Goal: Find specific page/section: Find specific page/section

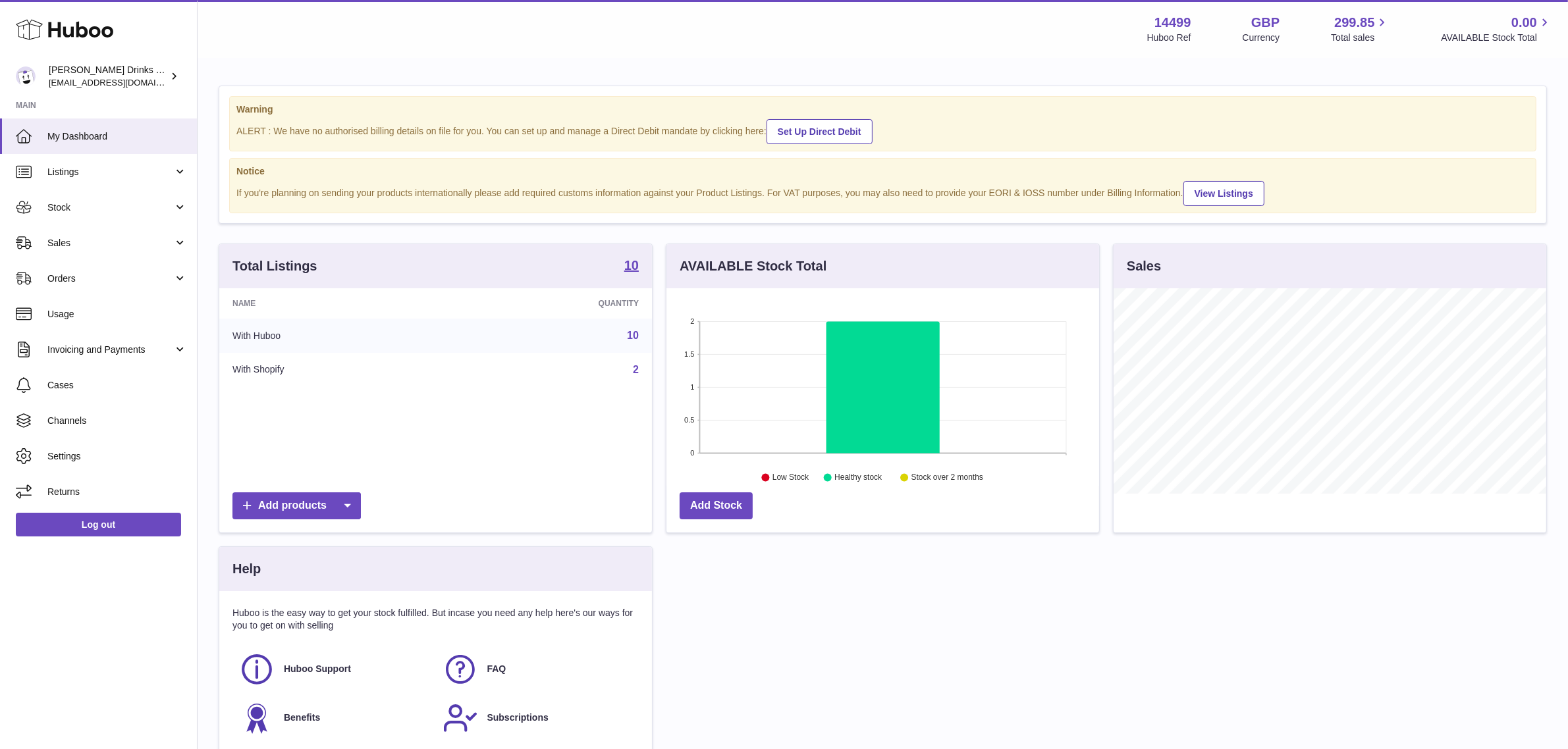
scroll to position [205, 433]
drag, startPoint x: 52, startPoint y: 242, endPoint x: 56, endPoint y: 249, distance: 8.1
click at [52, 242] on span "Sales" at bounding box center [110, 243] width 125 height 13
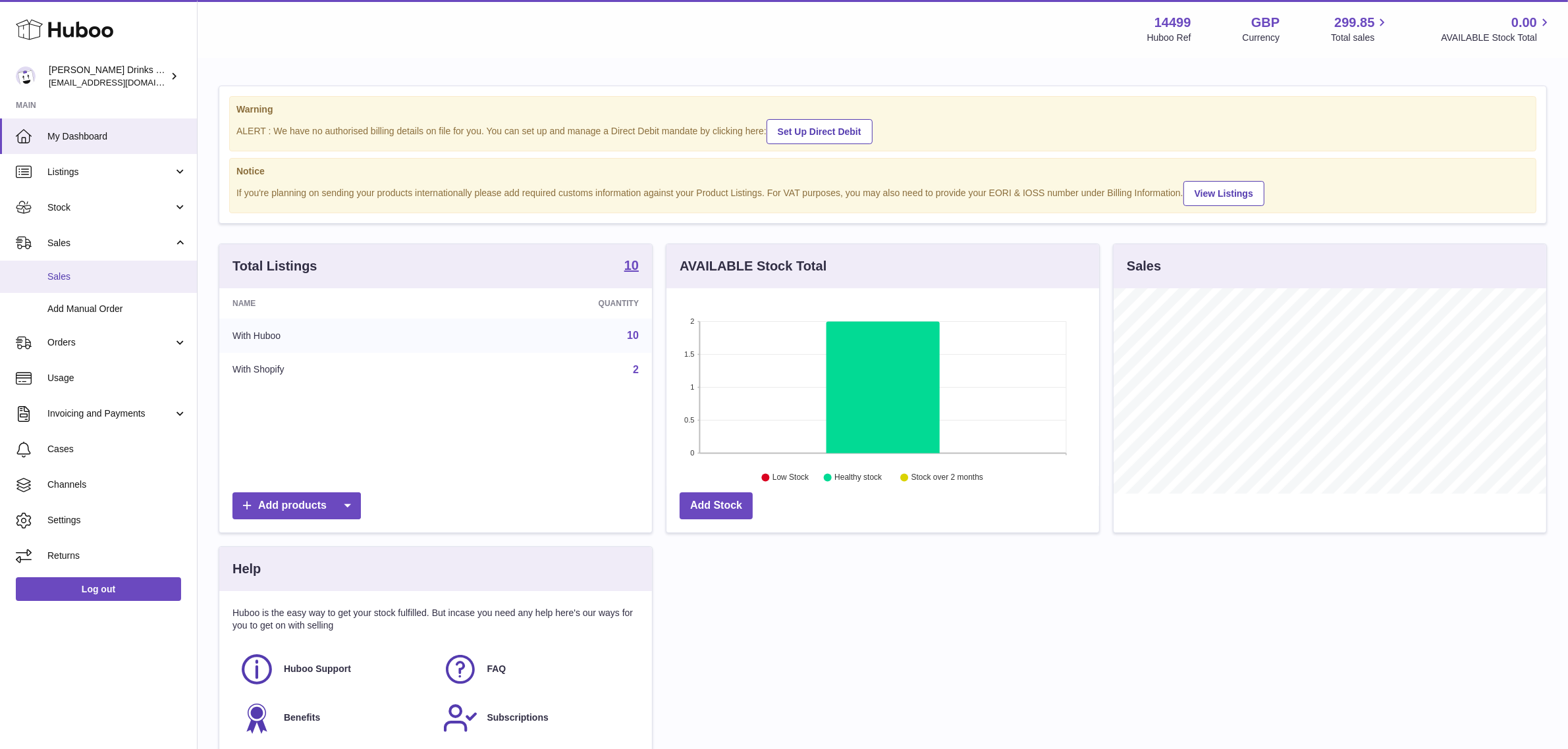
click at [61, 265] on link "Sales" at bounding box center [98, 277] width 197 height 32
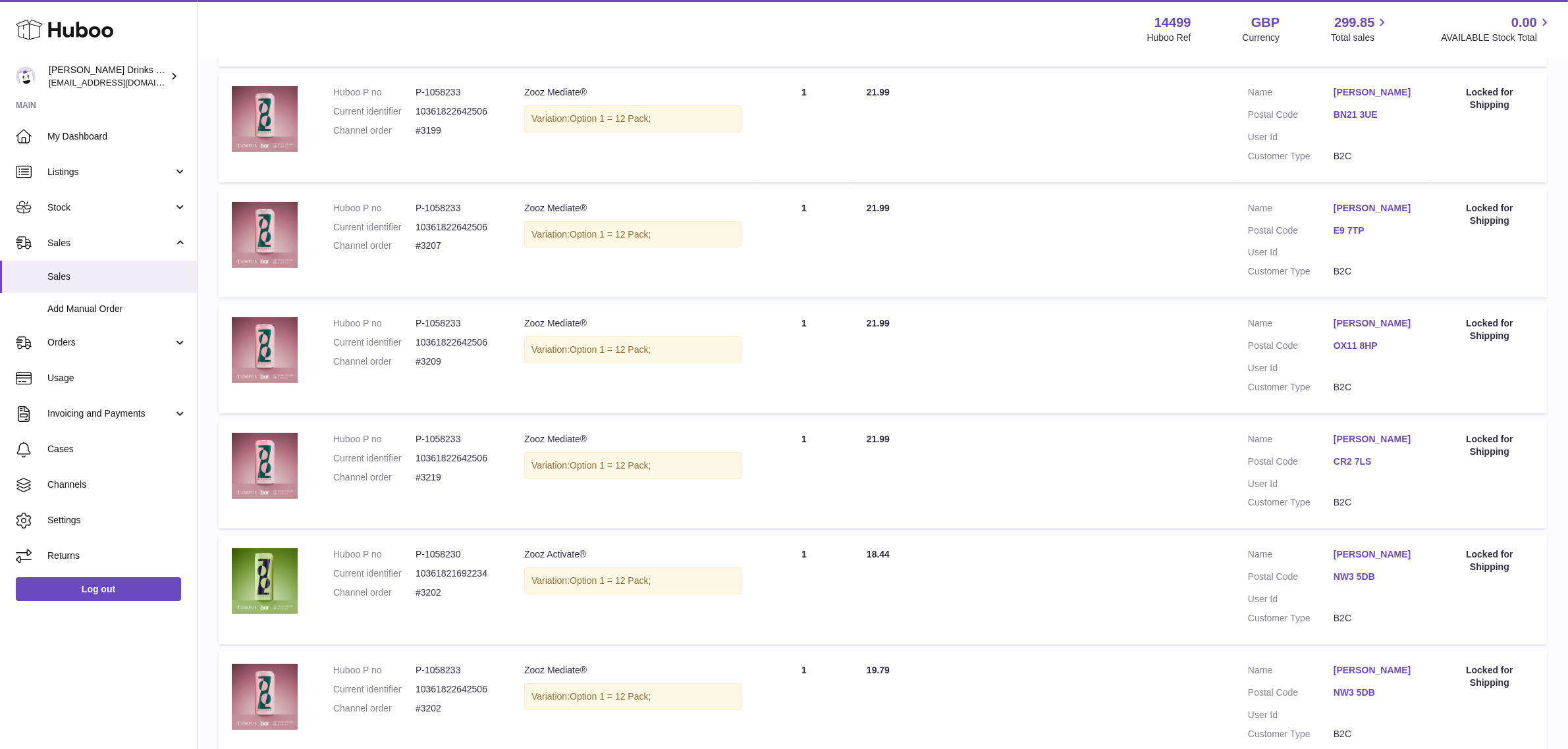
scroll to position [874, 0]
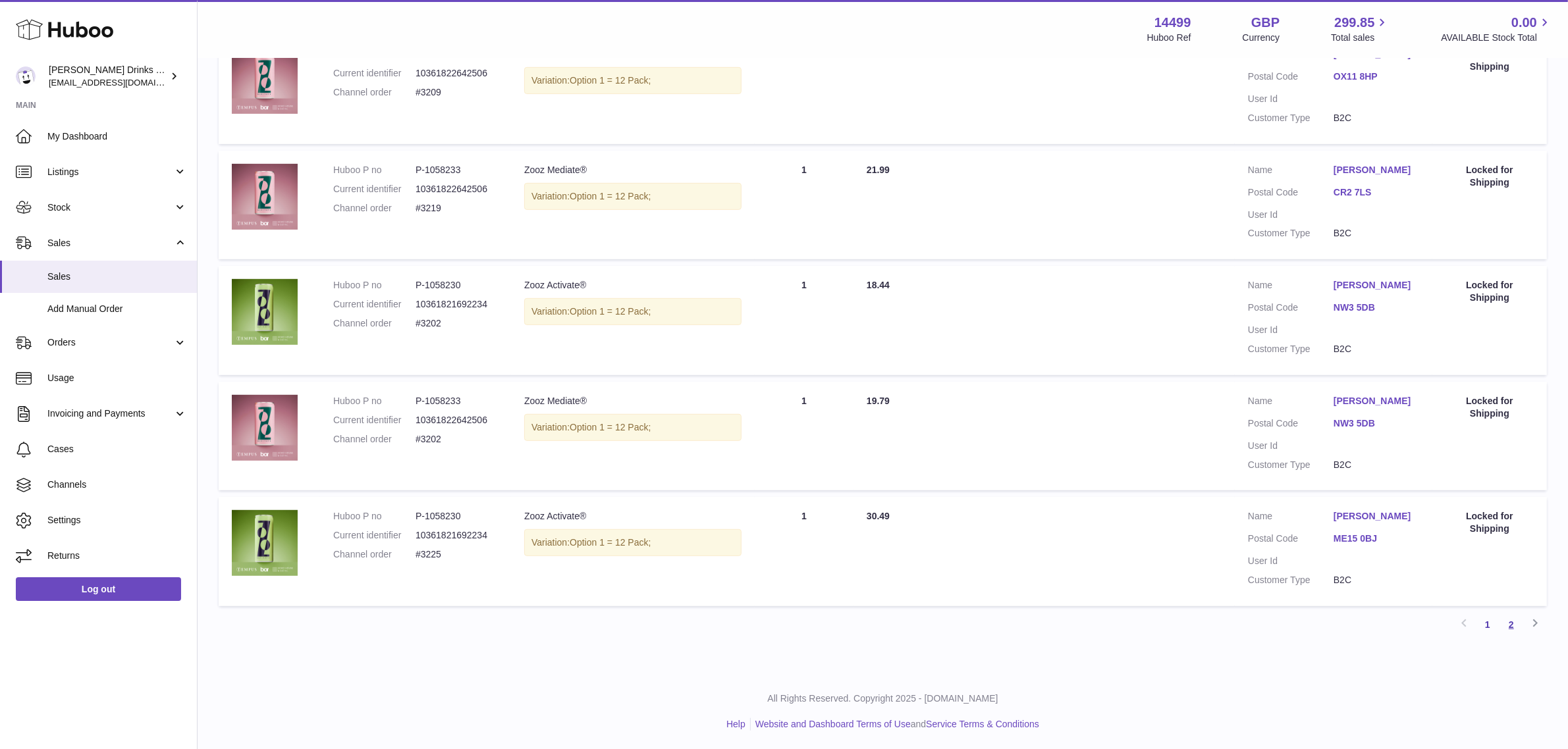
click at [1513, 617] on link "2" at bounding box center [1512, 625] width 24 height 24
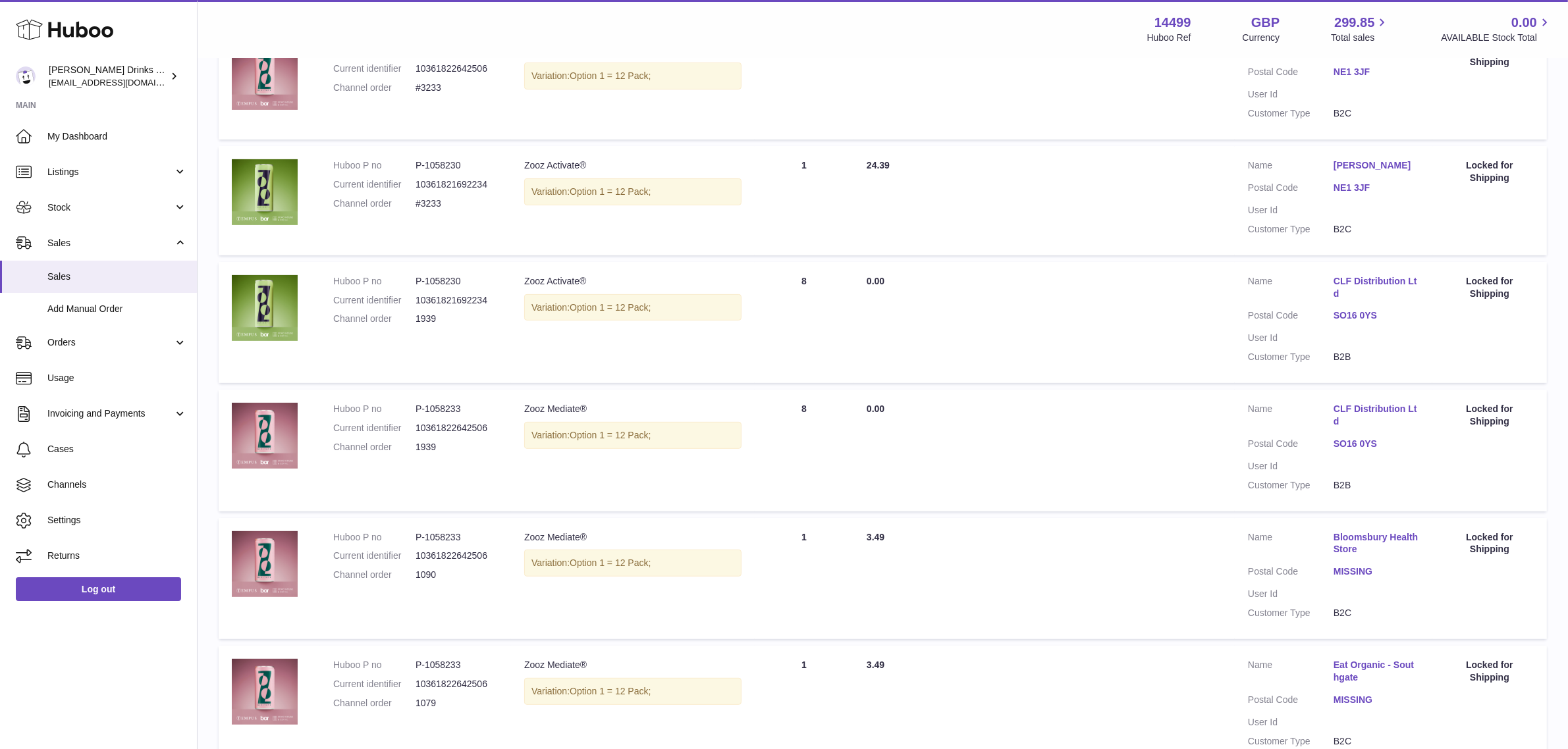
scroll to position [693, 0]
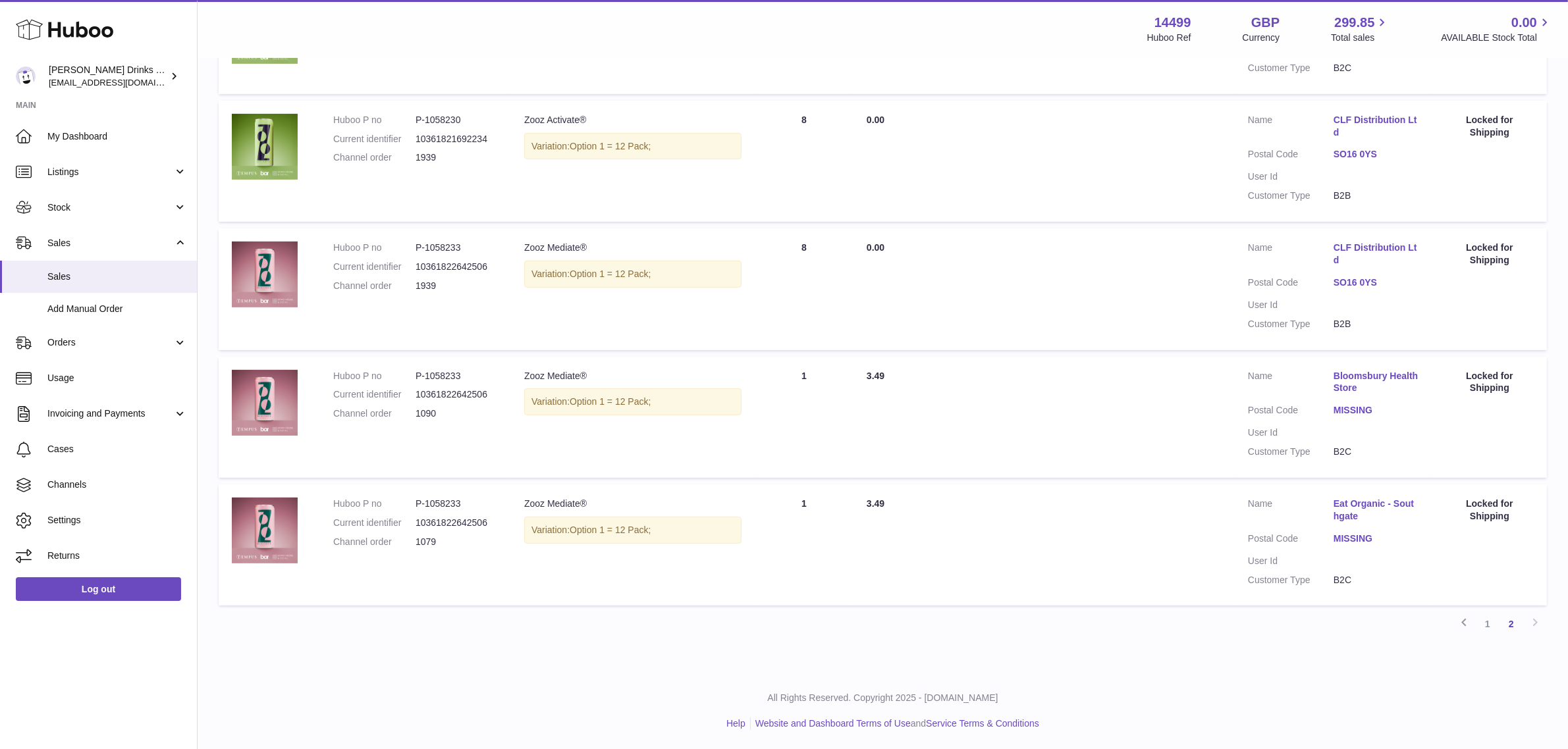
click at [1480, 626] on link "1" at bounding box center [1488, 624] width 24 height 24
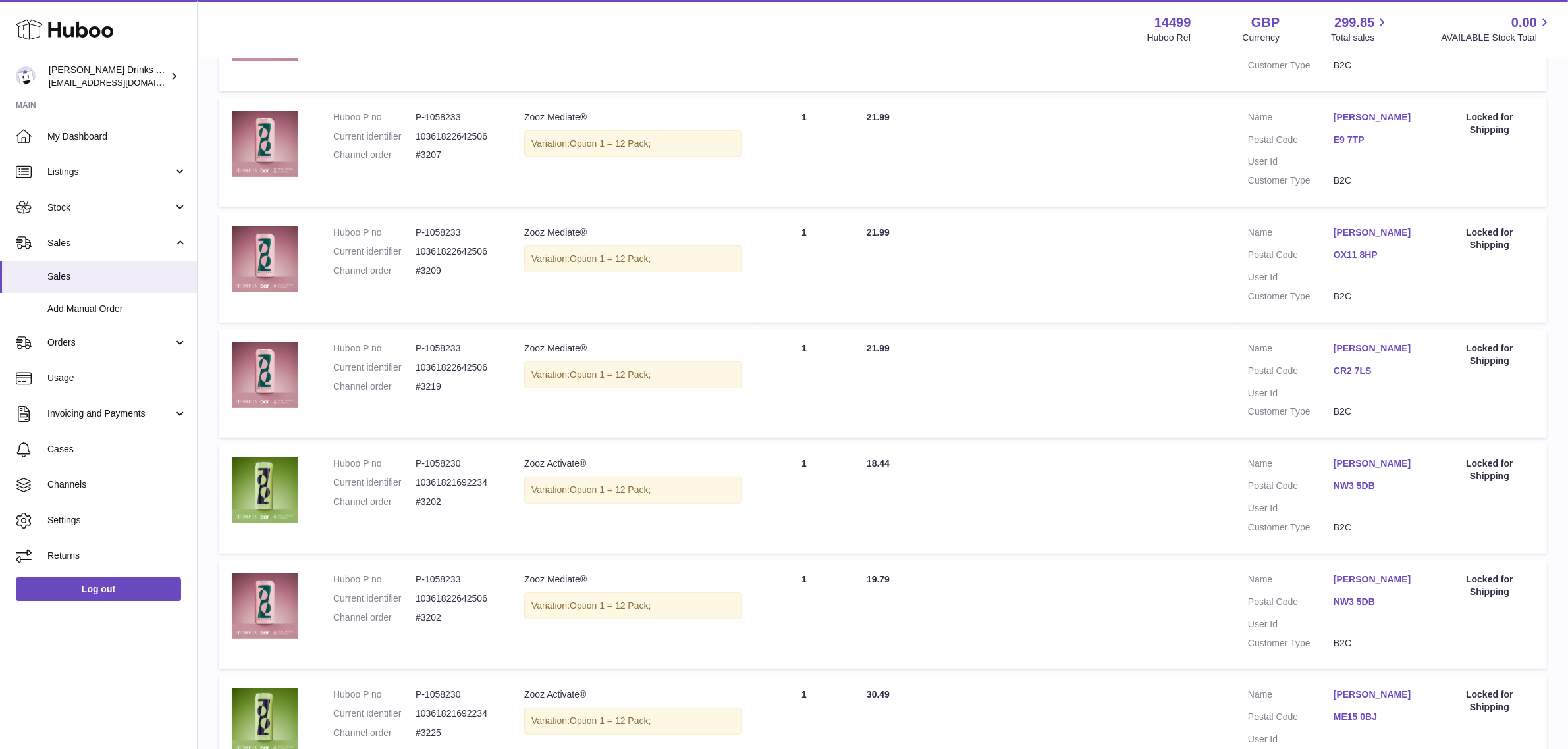
scroll to position [874, 0]
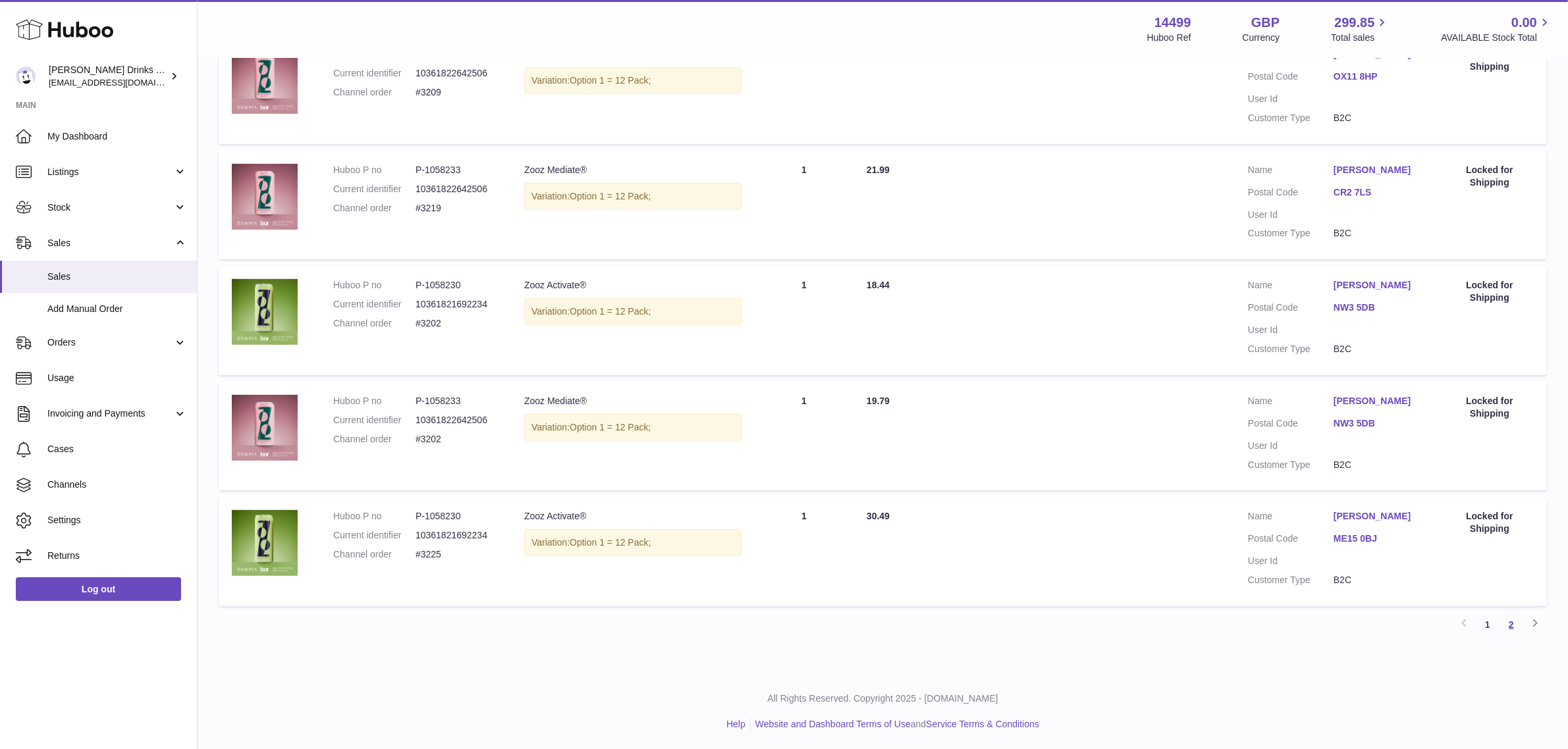
click at [1508, 622] on link "2" at bounding box center [1512, 625] width 24 height 24
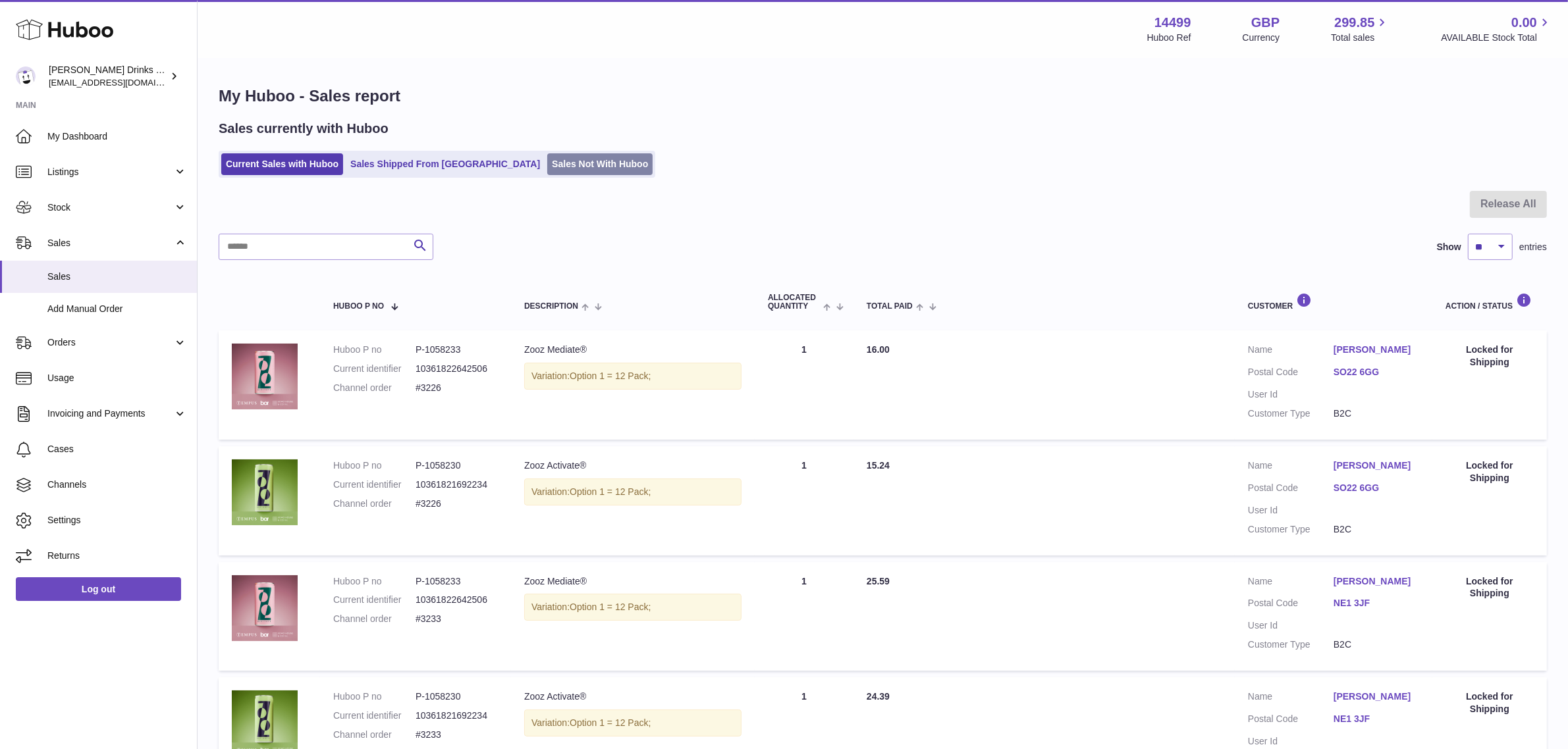
click at [551, 167] on link "Sales Not With Huboo" at bounding box center [599, 164] width 105 height 22
